Goal: Transaction & Acquisition: Register for event/course

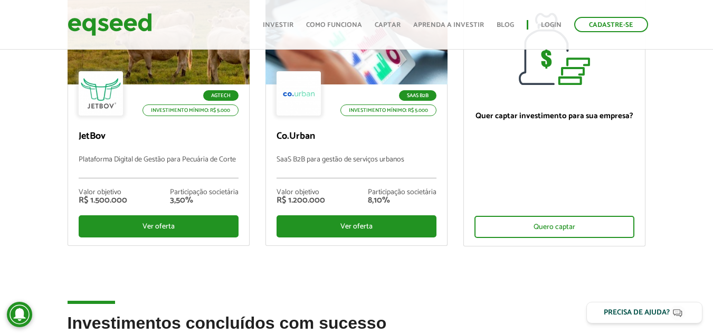
scroll to position [152, 0]
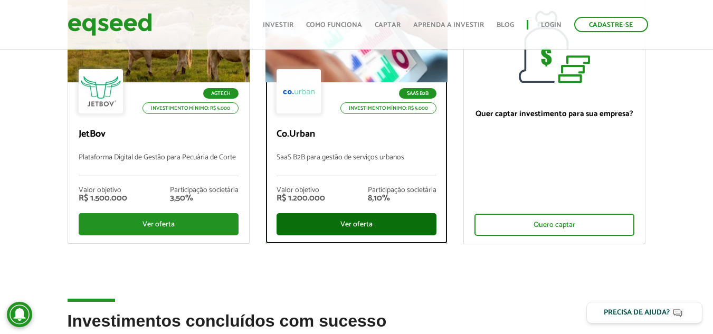
click at [333, 224] on div "Ver oferta" at bounding box center [357, 224] width 160 height 22
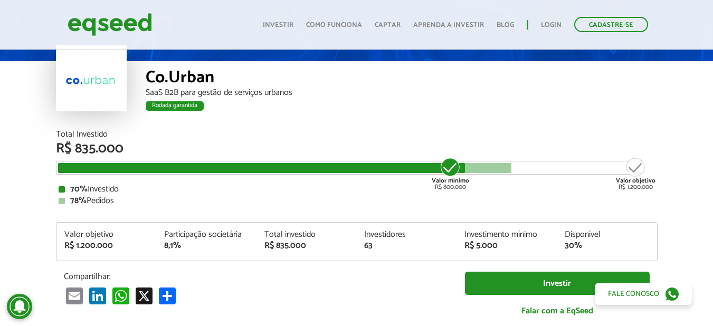
scroll to position [55, 0]
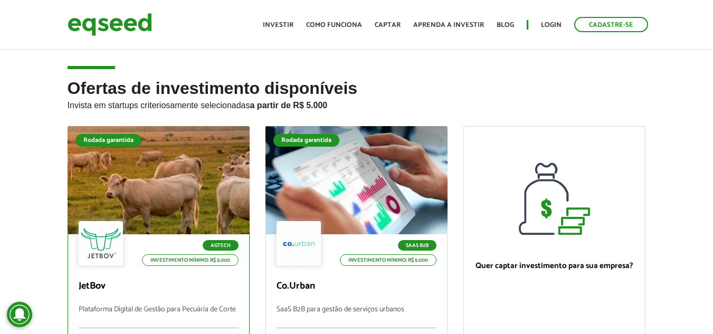
scroll to position [141, 0]
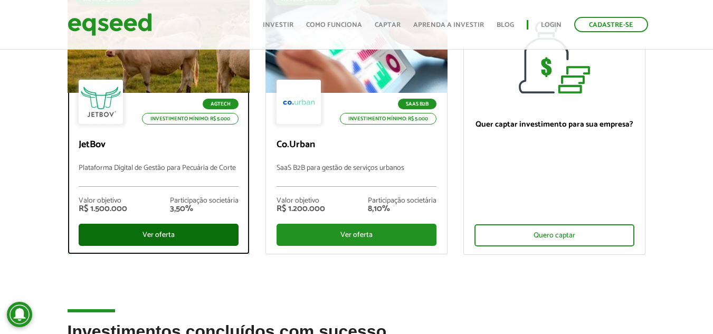
click at [130, 224] on div "Ver oferta" at bounding box center [159, 235] width 160 height 22
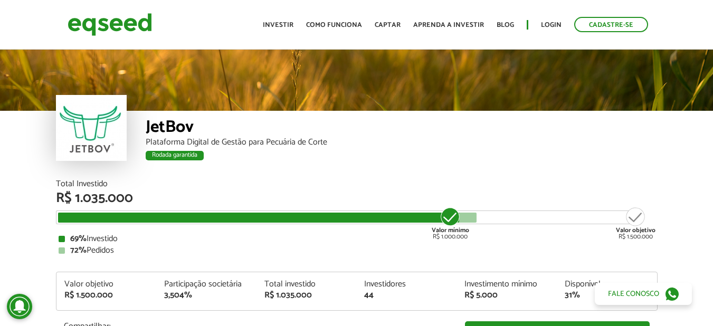
scroll to position [1247, 0]
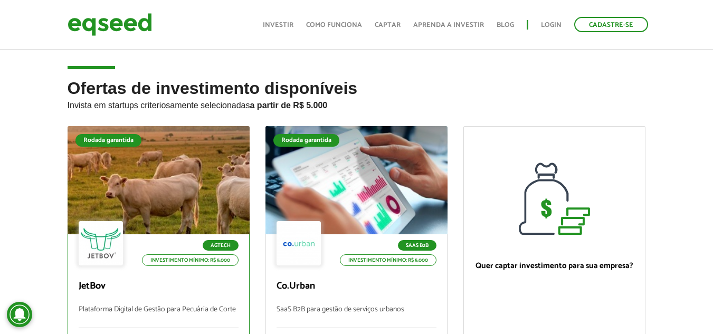
scroll to position [140, 0]
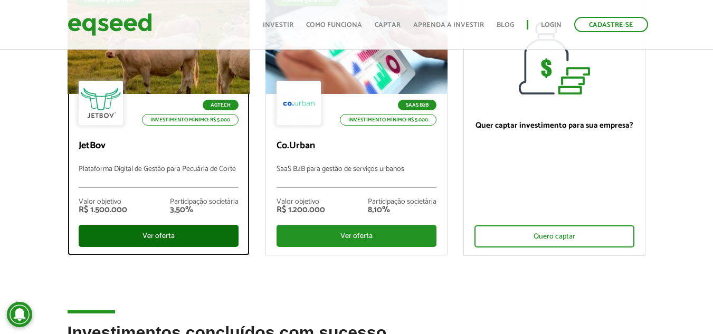
click at [138, 234] on div "Ver oferta" at bounding box center [159, 236] width 160 height 22
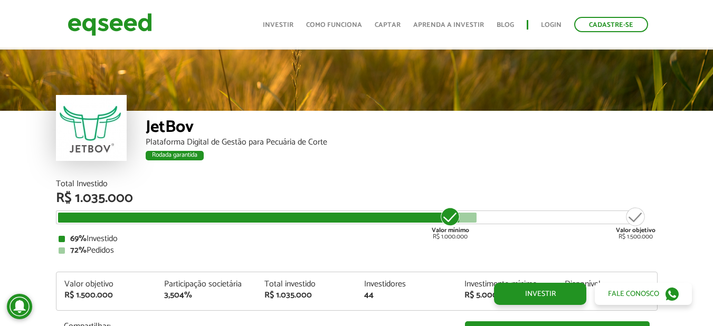
scroll to position [1247, 0]
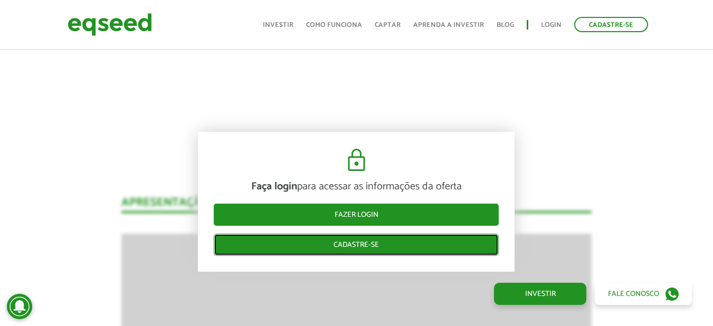
click at [376, 235] on link "Cadastre-se" at bounding box center [356, 245] width 285 height 22
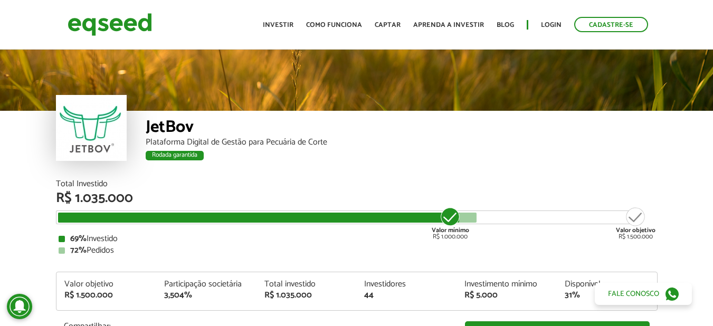
scroll to position [1247, 0]
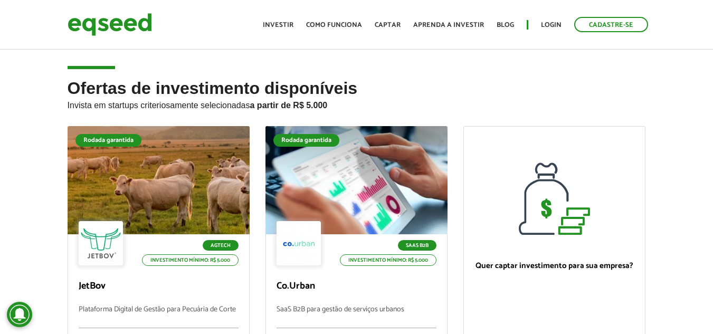
scroll to position [139, 0]
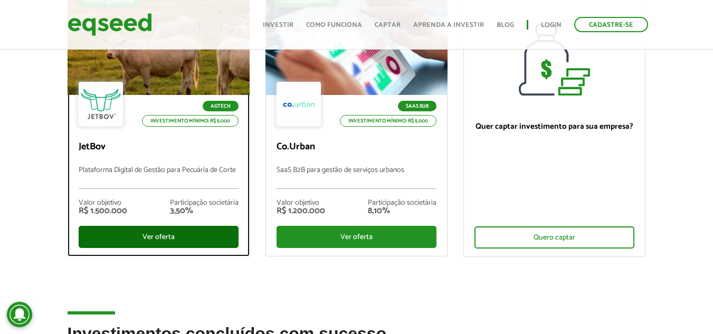
click at [160, 241] on div "Ver oferta" at bounding box center [159, 237] width 160 height 22
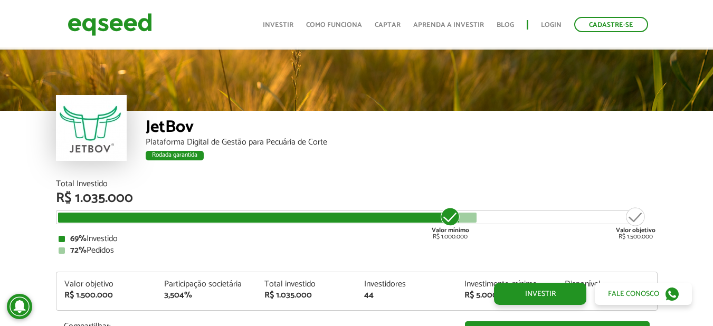
scroll to position [1247, 0]
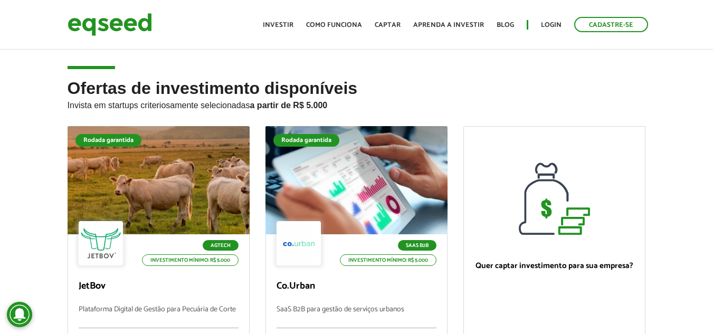
scroll to position [138, 0]
